Goal: Download file/media

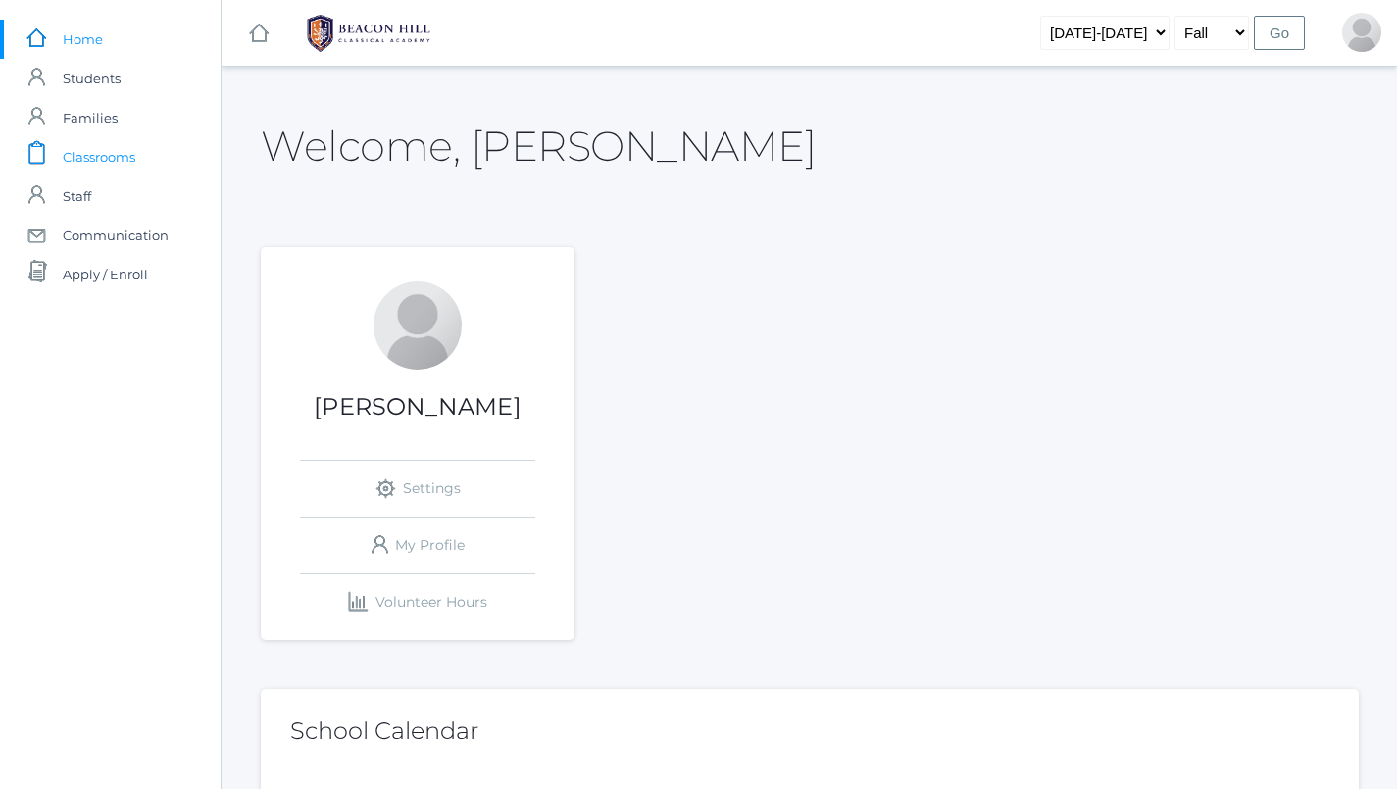
click at [135, 151] on span "Classrooms" at bounding box center [99, 156] width 73 height 39
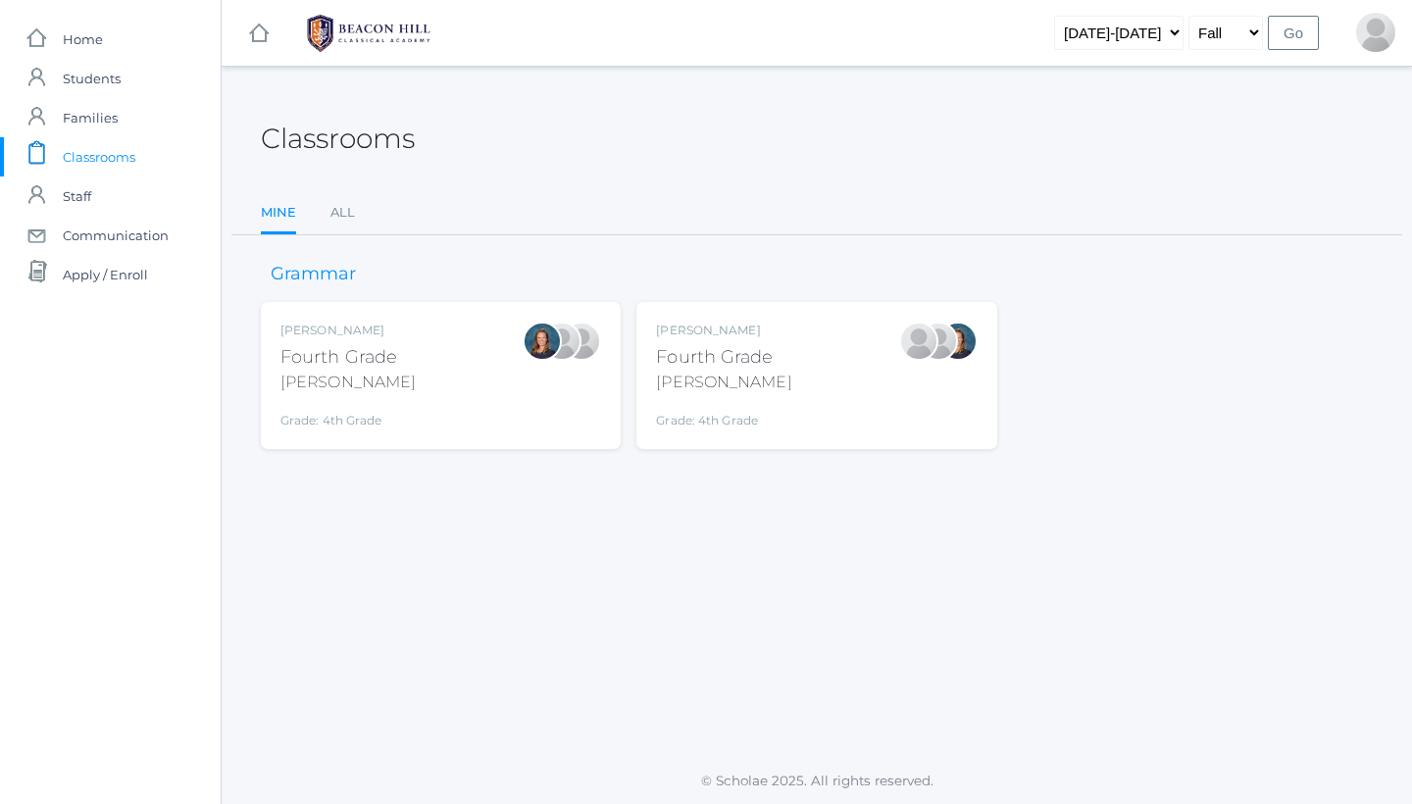
click at [748, 412] on div "Grade: 4th Grade" at bounding box center [723, 415] width 135 height 27
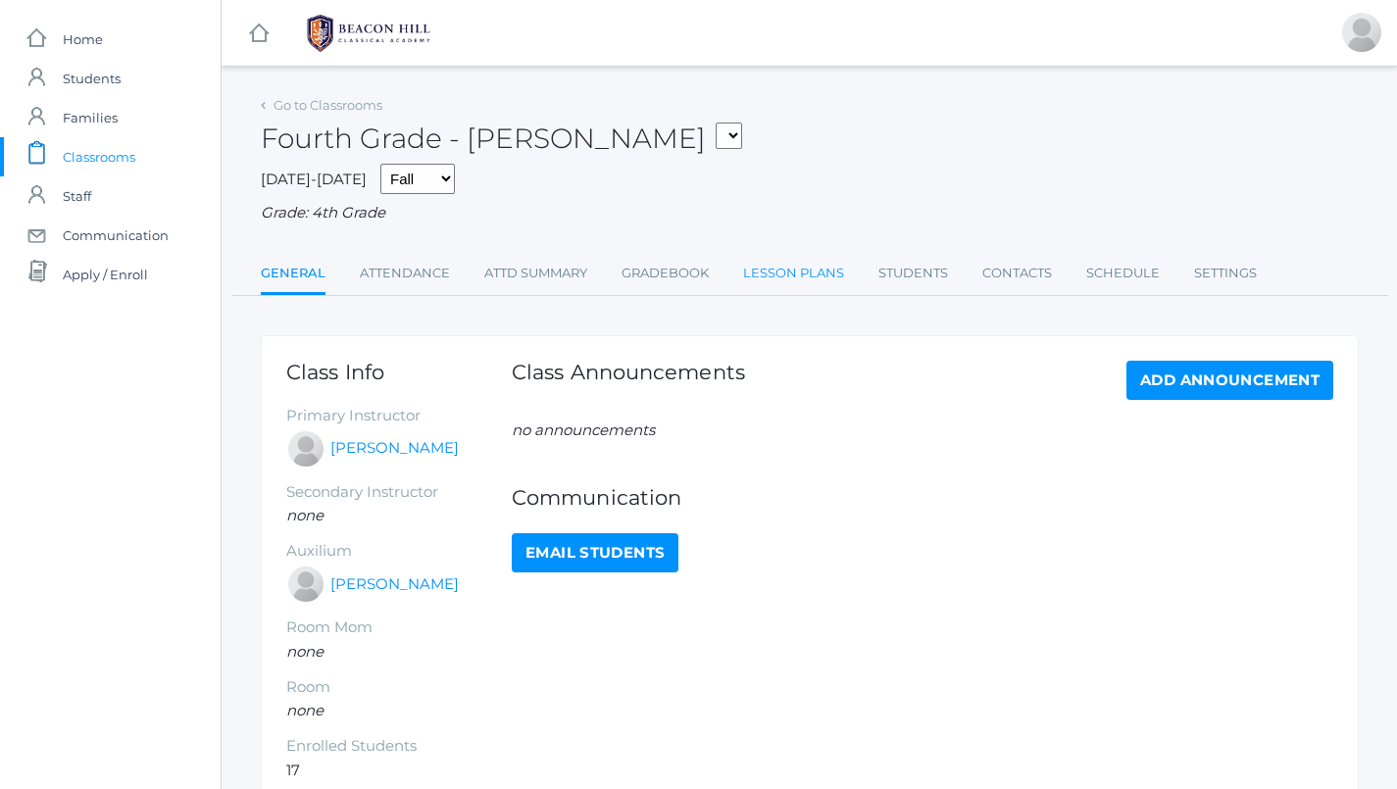
click at [830, 271] on link "Lesson Plans" at bounding box center [793, 273] width 101 height 39
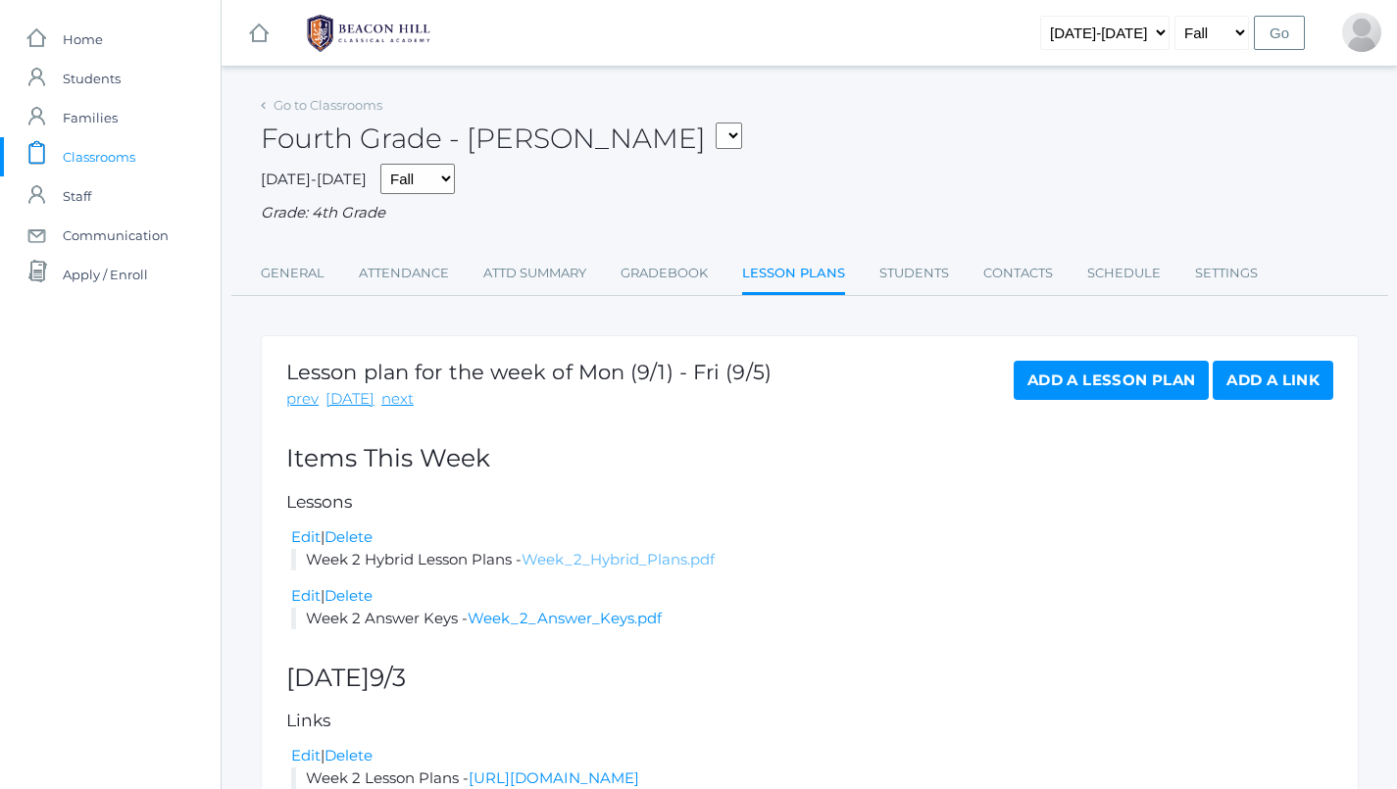
click at [599, 550] on link "Week_2_Hybrid_Plans.pdf" at bounding box center [618, 559] width 193 height 19
